Goal: Check status: Check status

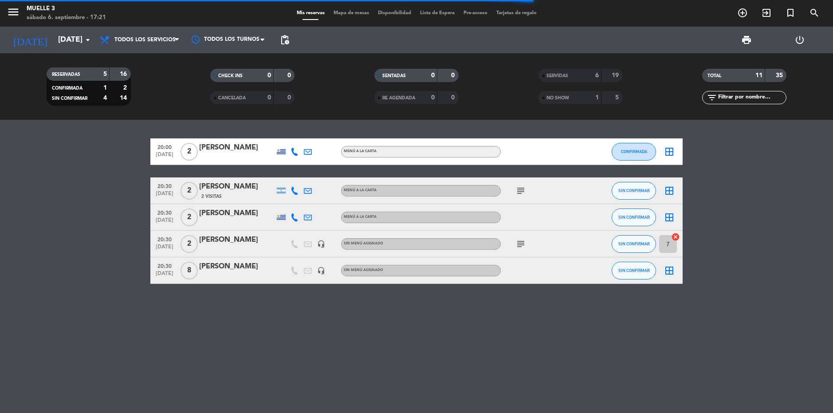
click at [751, 193] on bookings-row "20:00 [DATE] 2 [PERSON_NAME] MENÚ A LA CARTA CONFIRMADA border_all 20:30 [DATE]…" at bounding box center [416, 211] width 833 height 146
click at [167, 12] on div "menu Muelle 3 [DATE] 6. septiembre - 17:23" at bounding box center [104, 13] width 209 height 21
click at [797, 176] on bookings-row "20:00 [DATE] 2 [PERSON_NAME] MENÚ A LA CARTA CONFIRMADA border_all 20:30 [DATE]…" at bounding box center [416, 211] width 833 height 146
click at [50, 215] on bookings-row "20:00 [DATE] 2 [PERSON_NAME] MENÚ A LA CARTA CONFIRMADA border_all 20:30 [DATE]…" at bounding box center [416, 211] width 833 height 146
click at [53, 198] on bookings-row "20:00 [DATE] 2 [PERSON_NAME] MENÚ A LA CARTA CONFIRMADA border_all 20:30 [DATE]…" at bounding box center [416, 211] width 833 height 146
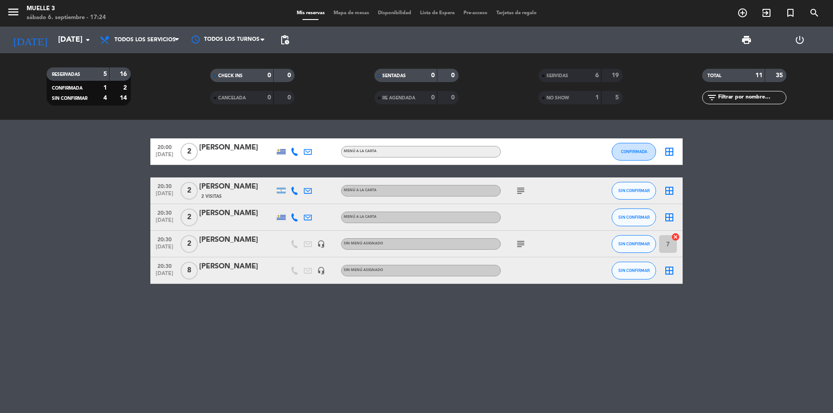
click at [432, 347] on div "20:00 [DATE] 2 [PERSON_NAME] MENÚ A LA CARTA CONFIRMADA border_all 20:30 [DATE]…" at bounding box center [416, 266] width 833 height 293
click at [756, 77] on strong "11" at bounding box center [759, 75] width 7 height 6
click at [782, 77] on strong "35" at bounding box center [780, 75] width 9 height 6
click at [267, 363] on div "20:00 [DATE] 2 [PERSON_NAME] MENÚ A LA CARTA CONFIRMADA border_all 20:30 [DATE]…" at bounding box center [416, 266] width 833 height 293
